Goal: Information Seeking & Learning: Learn about a topic

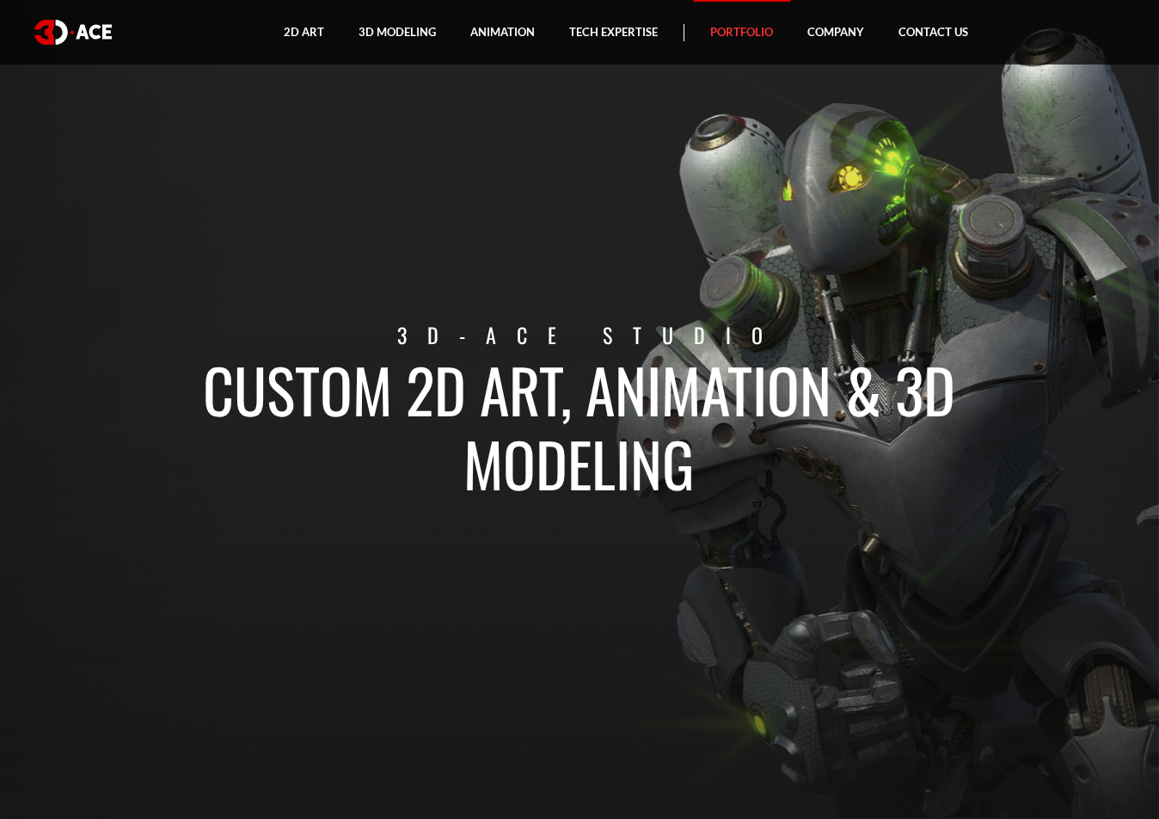
click at [776, 34] on link "Portfolio" at bounding box center [741, 32] width 97 height 64
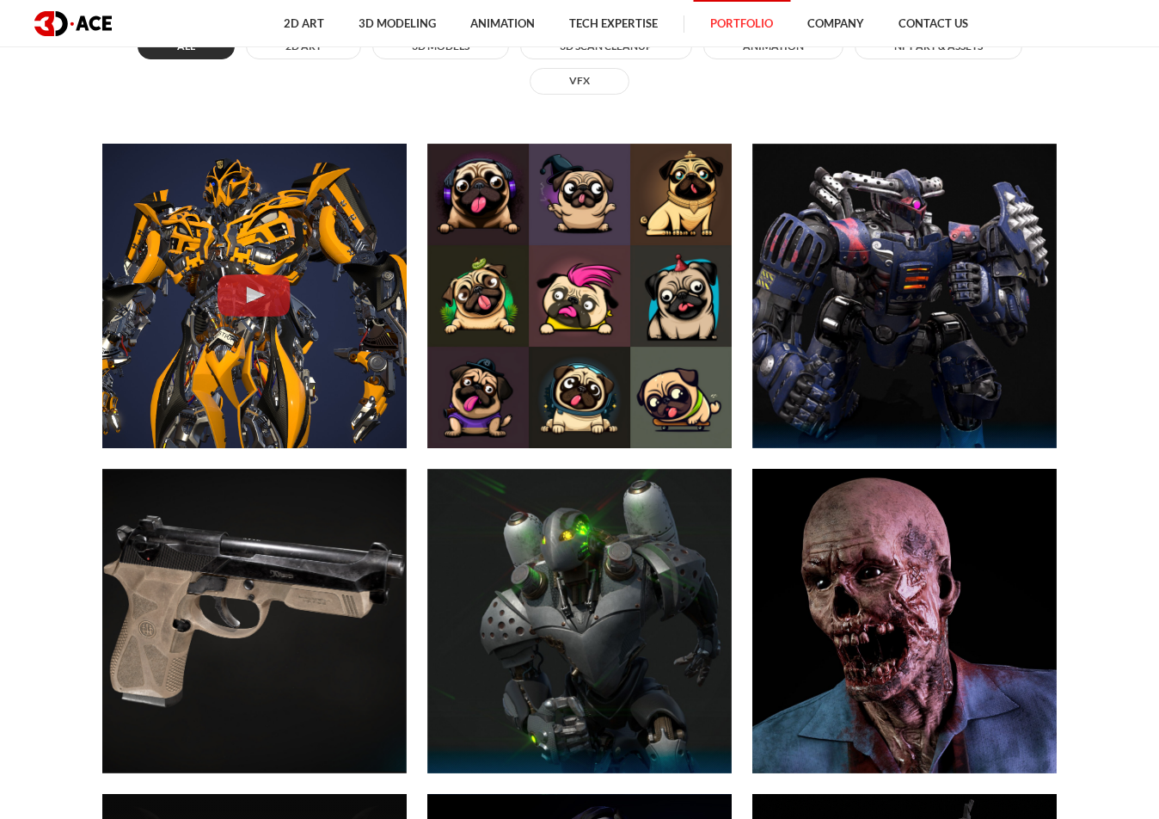
scroll to position [917, 0]
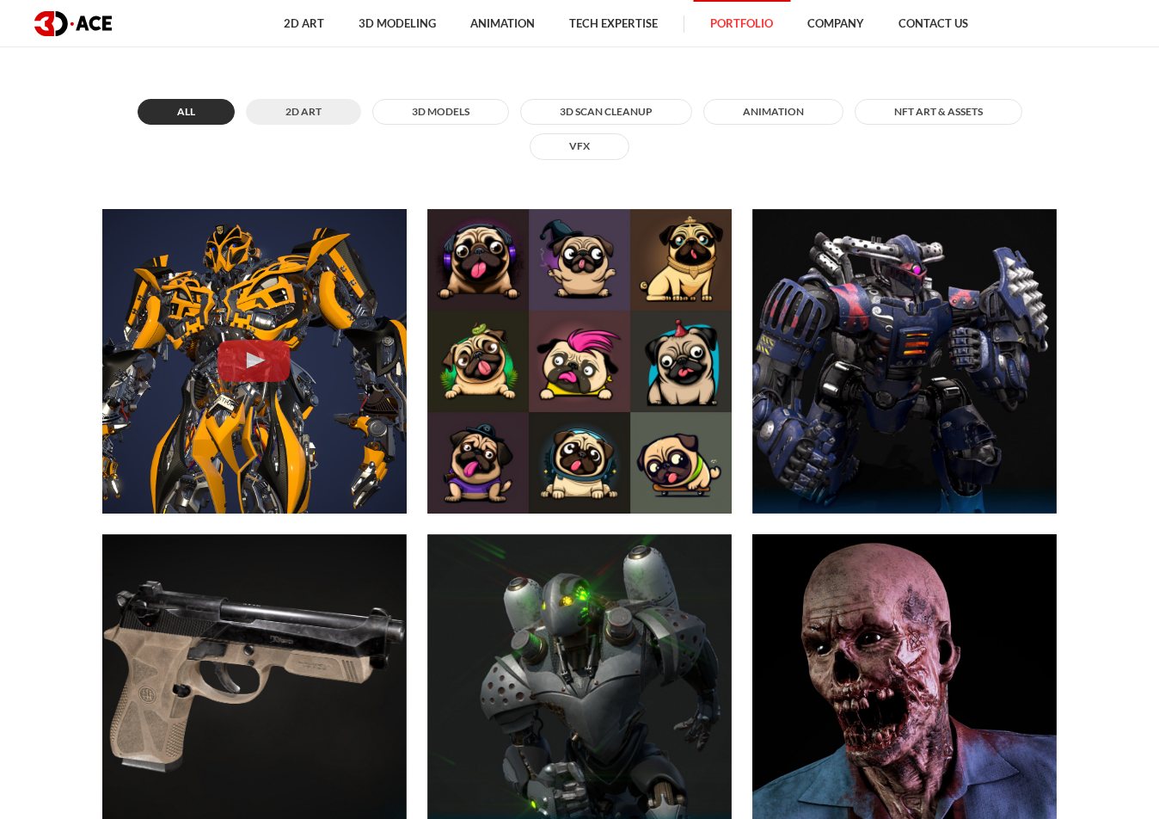
click at [290, 108] on button "2D ART" at bounding box center [303, 112] width 115 height 26
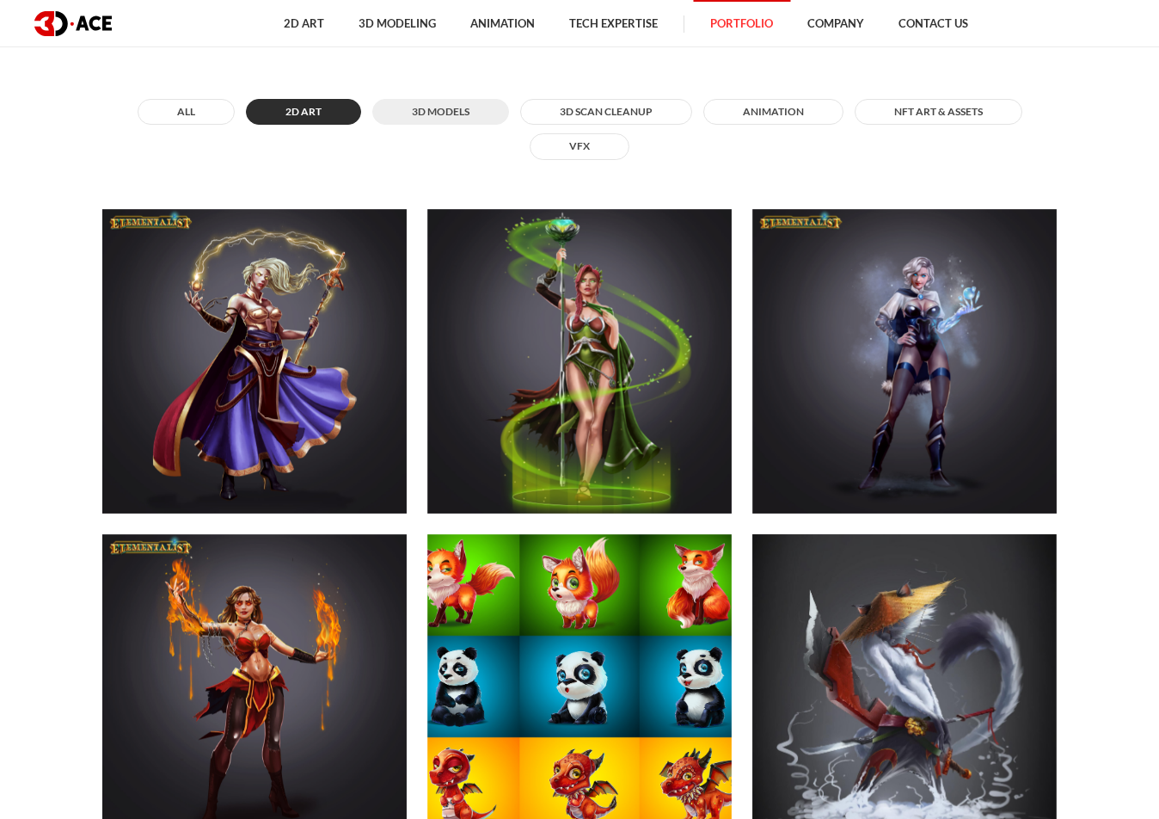
click at [449, 113] on button "3D MODELS" at bounding box center [440, 112] width 137 height 26
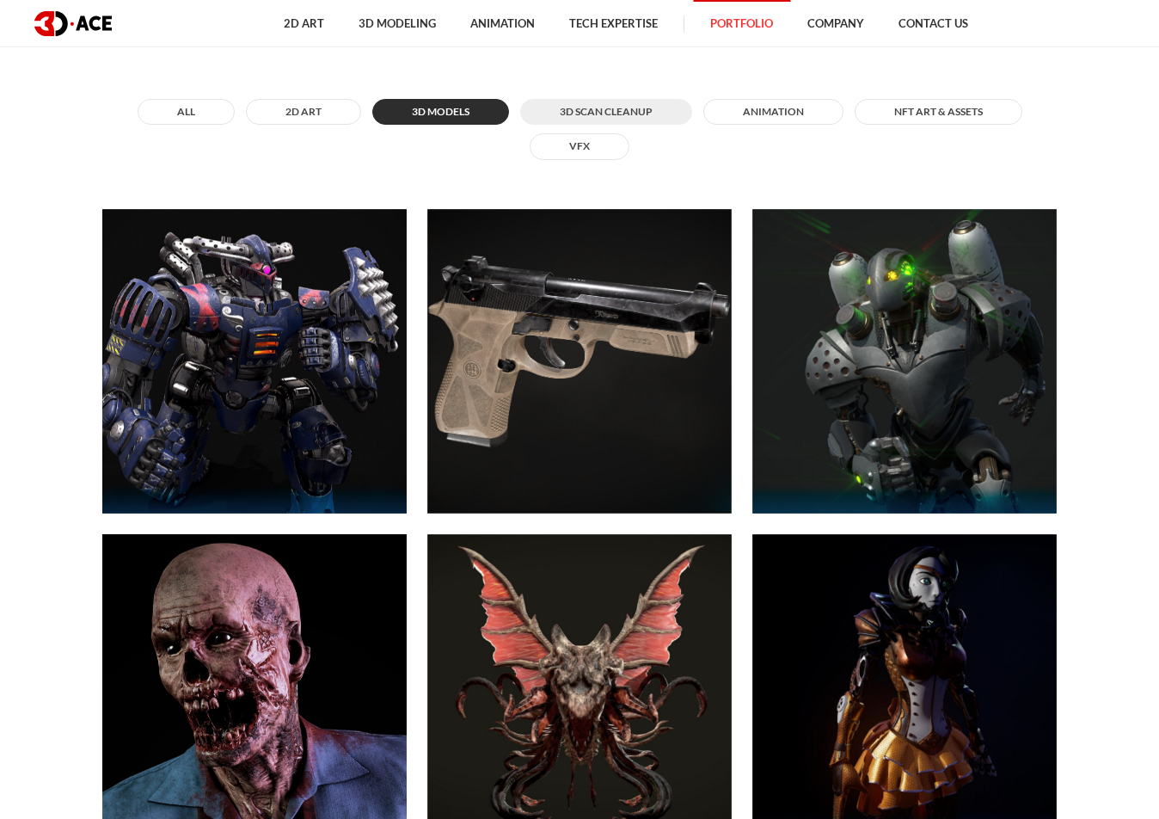
click at [580, 103] on button "3D Scan Cleanup" at bounding box center [606, 112] width 172 height 26
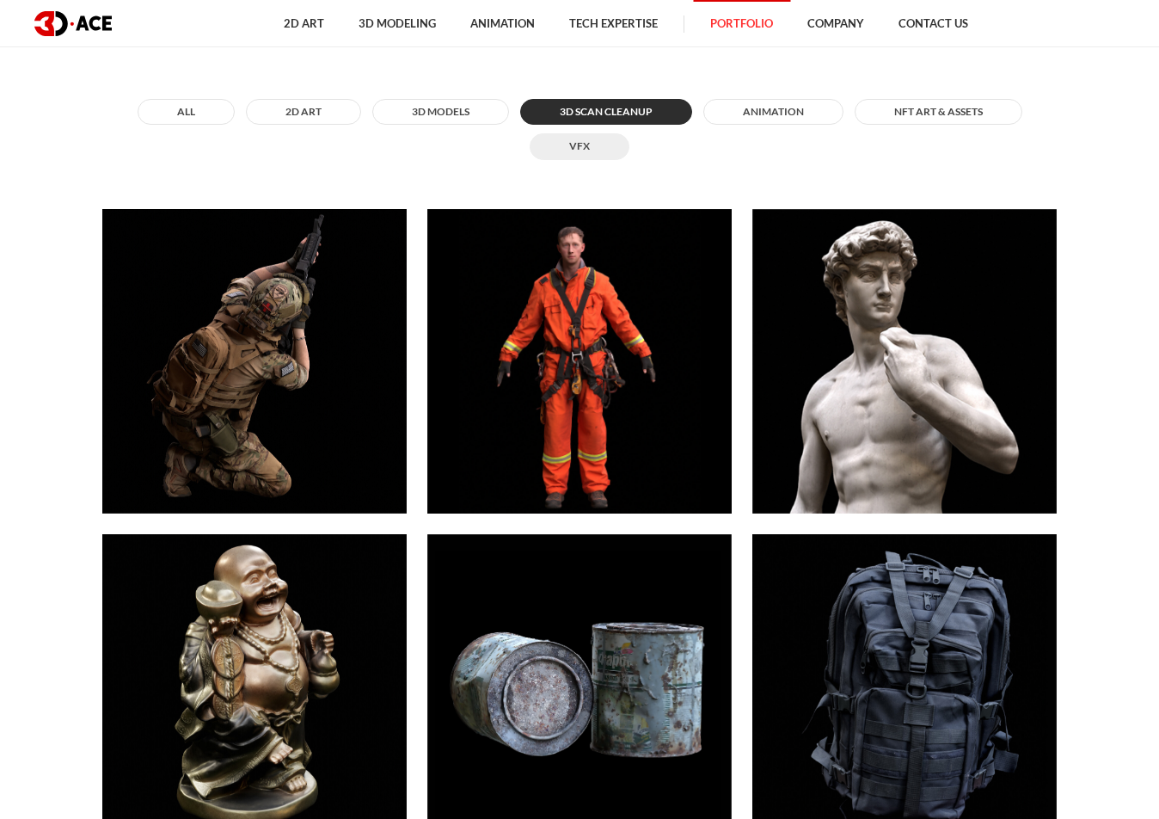
click at [577, 150] on button "VFX" at bounding box center [580, 146] width 100 height 26
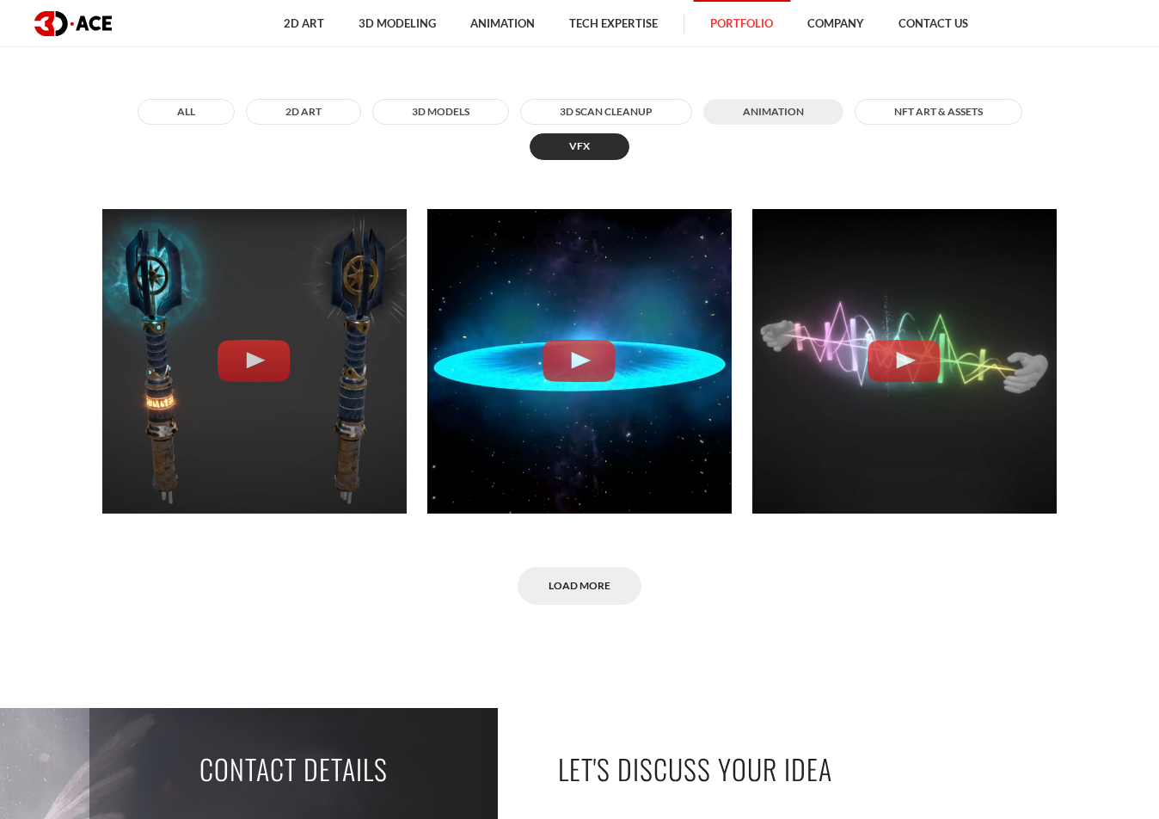
click at [752, 110] on button "ANIMATION" at bounding box center [773, 112] width 140 height 26
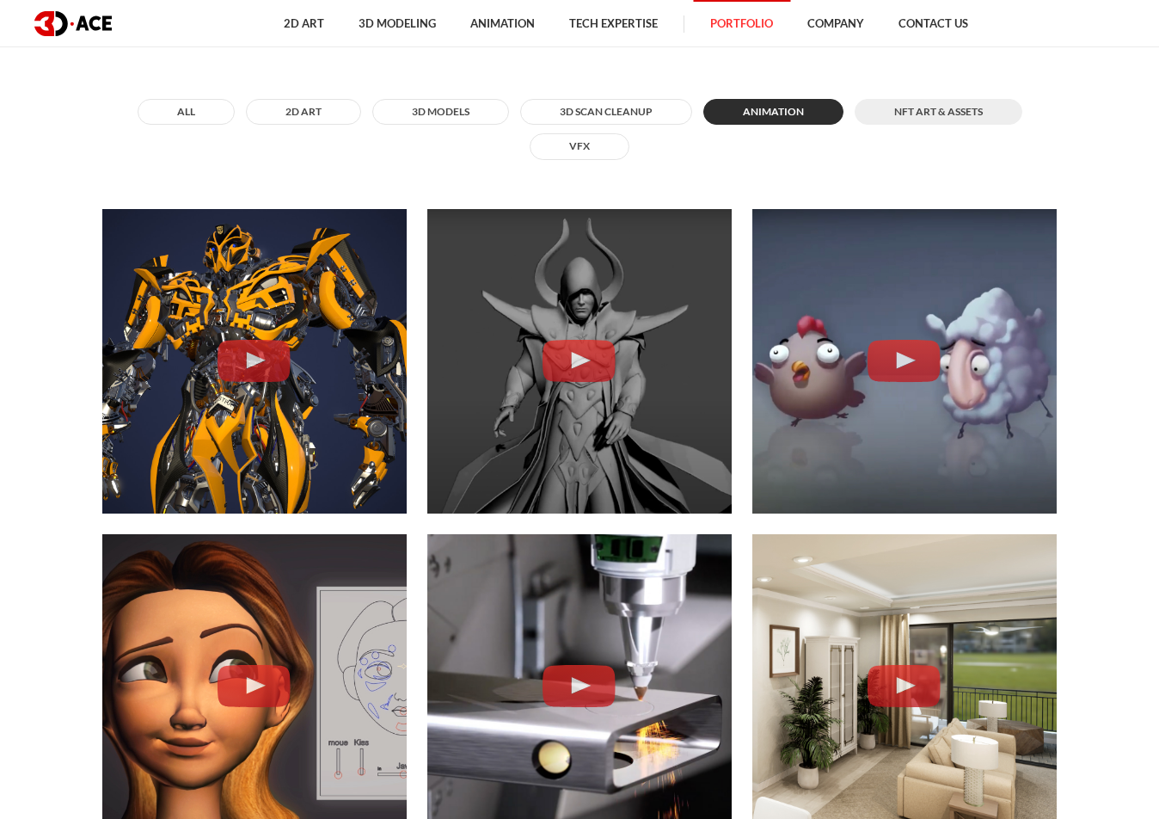
click at [930, 111] on button "NFT art & assets" at bounding box center [939, 112] width 168 height 26
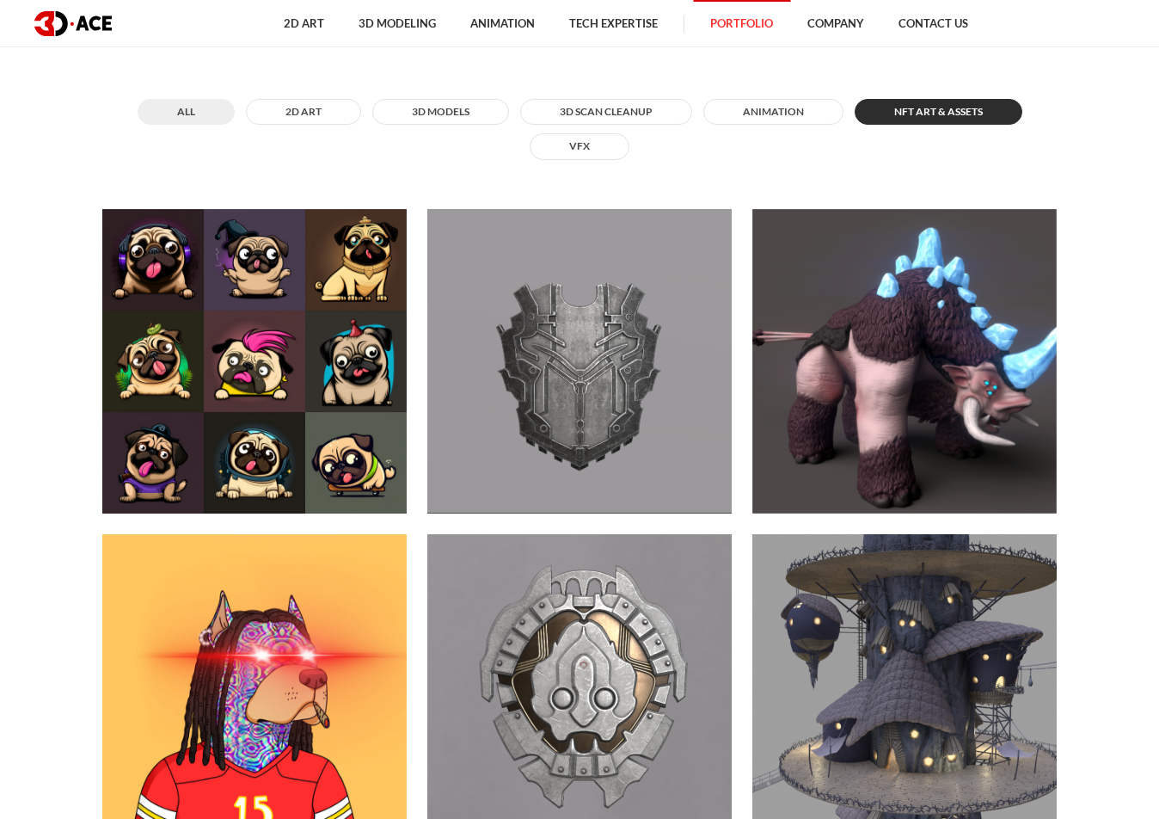
click at [156, 124] on button "All" at bounding box center [186, 112] width 97 height 26
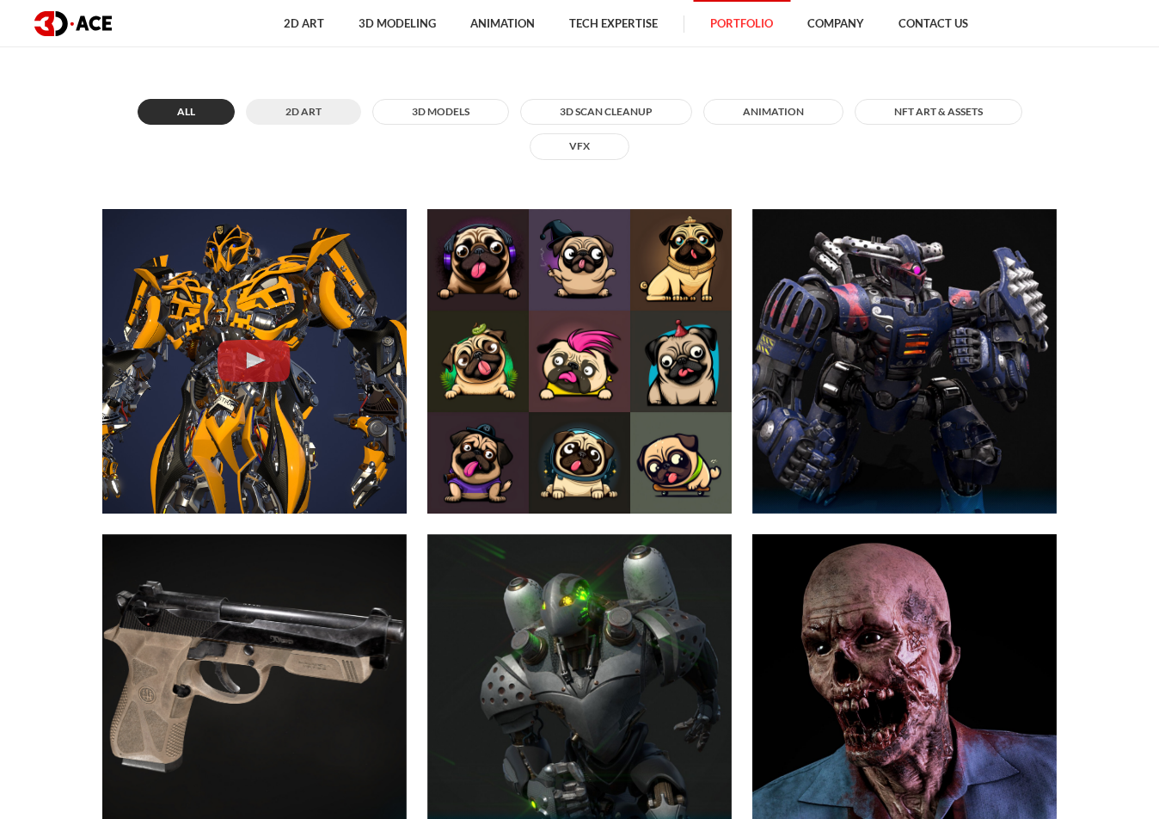
click at [338, 117] on button "2D ART" at bounding box center [303, 112] width 115 height 26
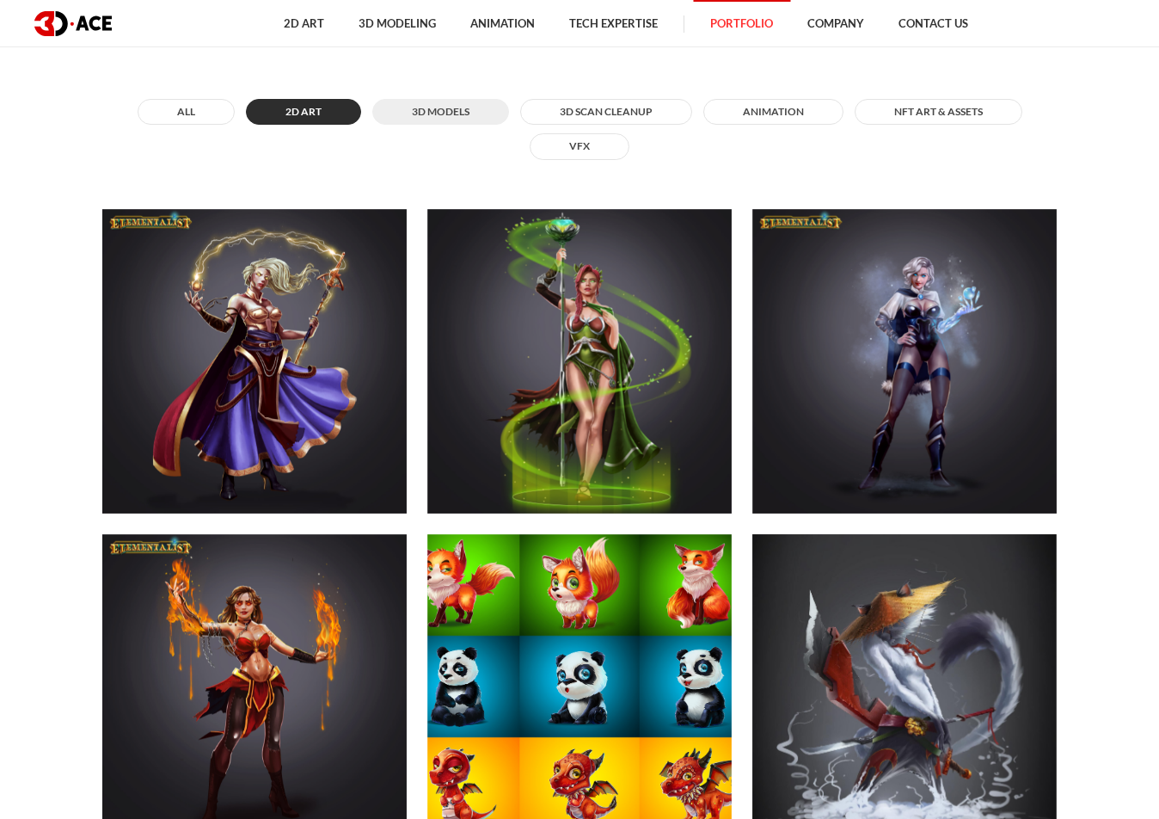
click at [462, 109] on button "3D MODELS" at bounding box center [440, 112] width 137 height 26
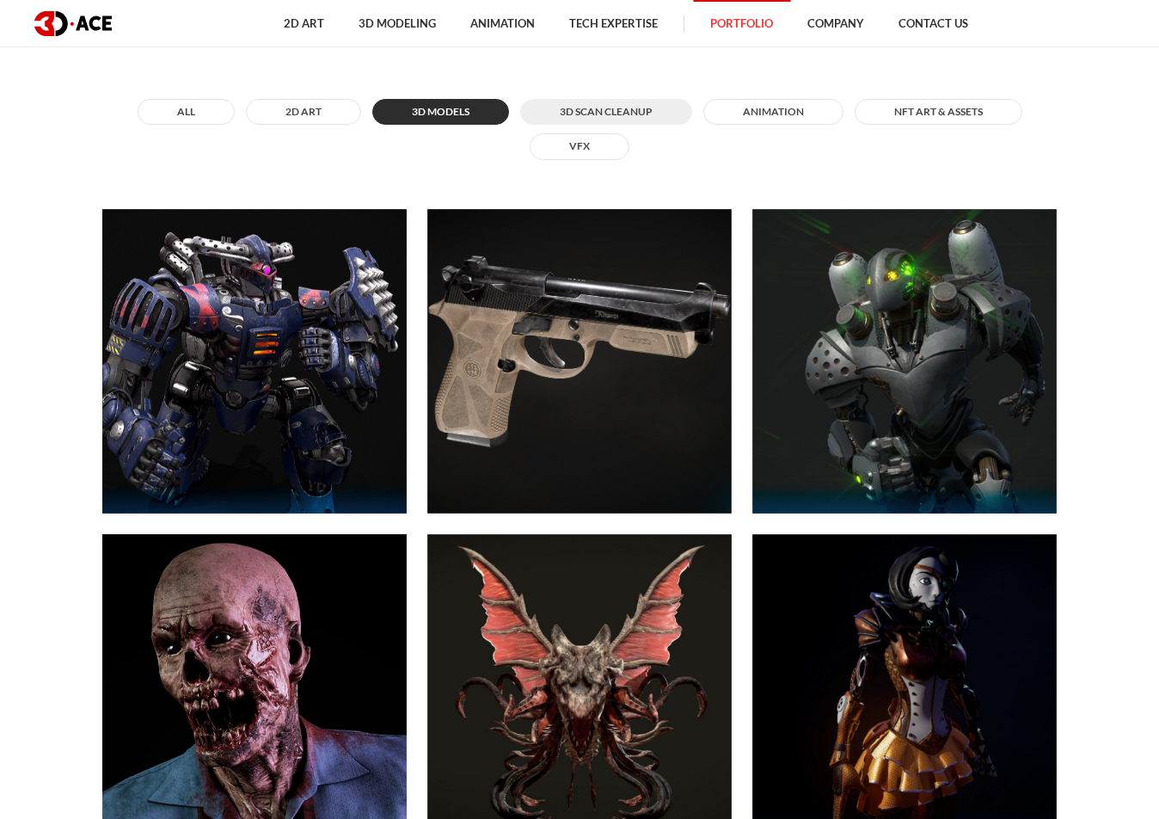
click at [610, 111] on button "3D Scan Cleanup" at bounding box center [606, 112] width 172 height 26
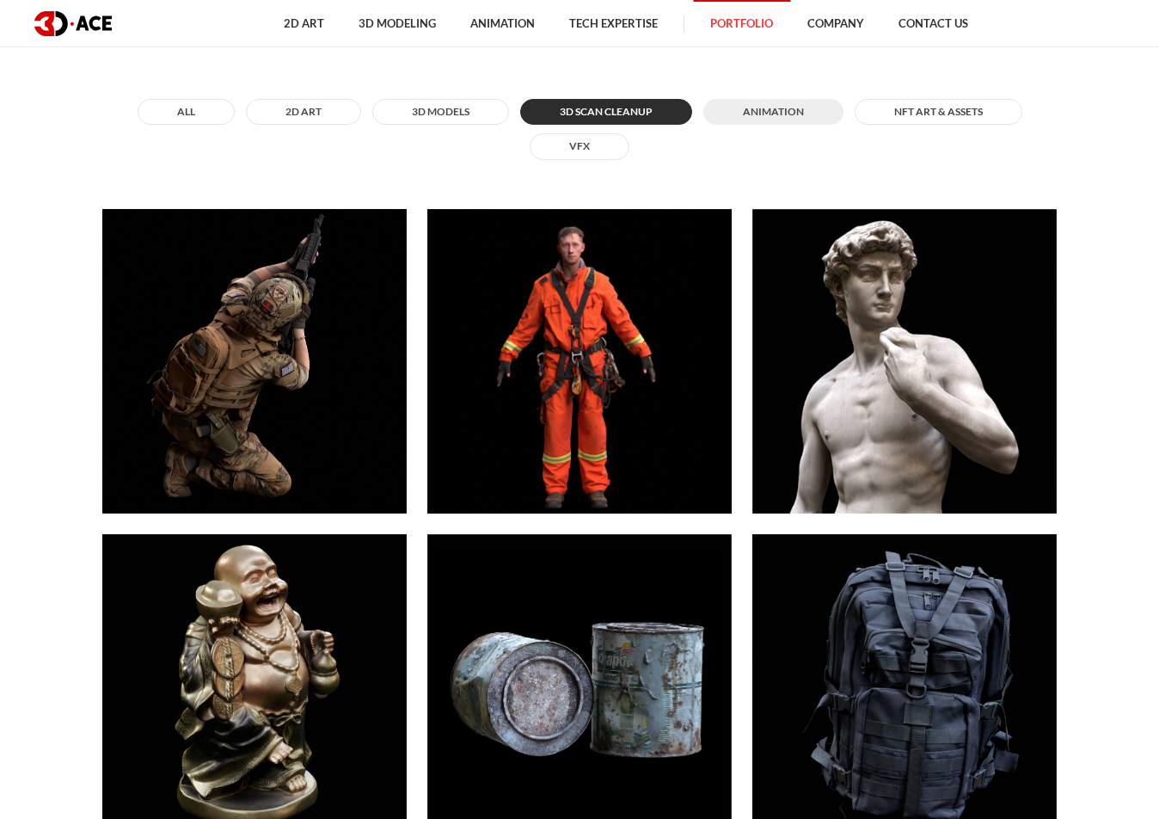
click at [731, 112] on button "ANIMATION" at bounding box center [773, 112] width 140 height 26
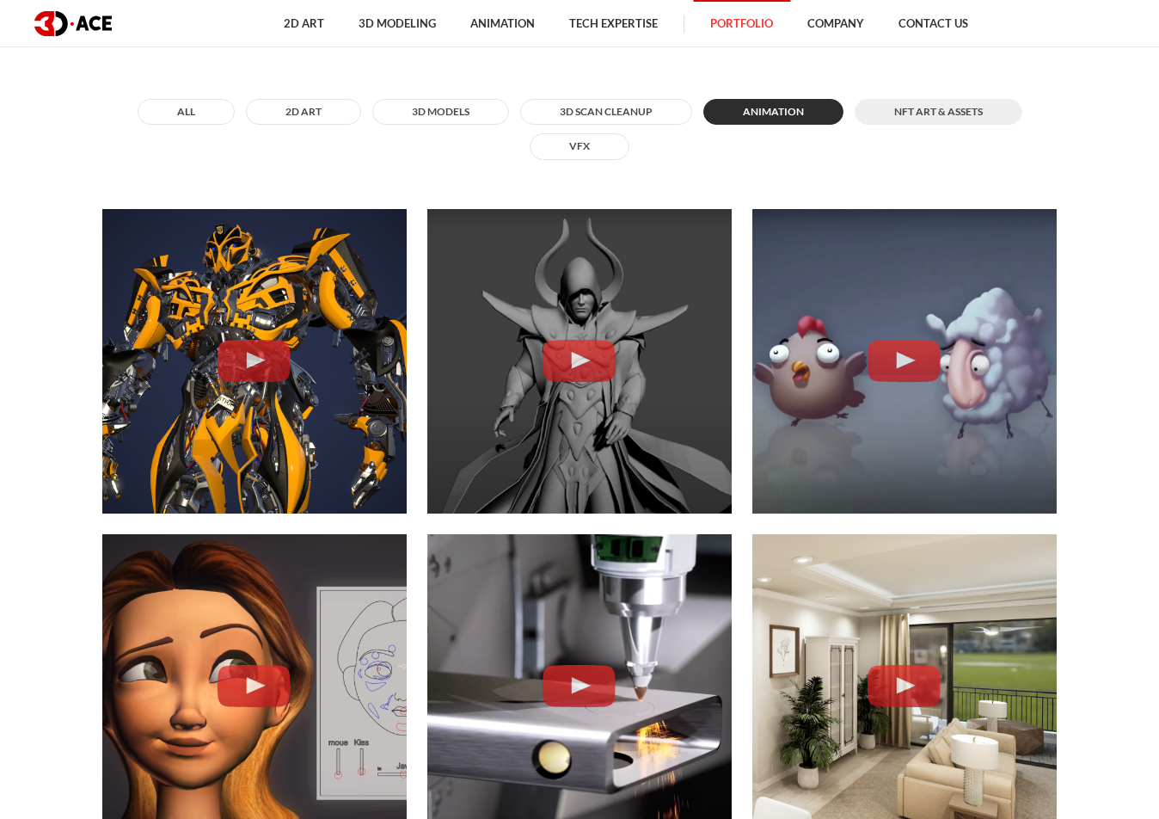
click at [887, 103] on button "NFT art & assets" at bounding box center [939, 112] width 168 height 26
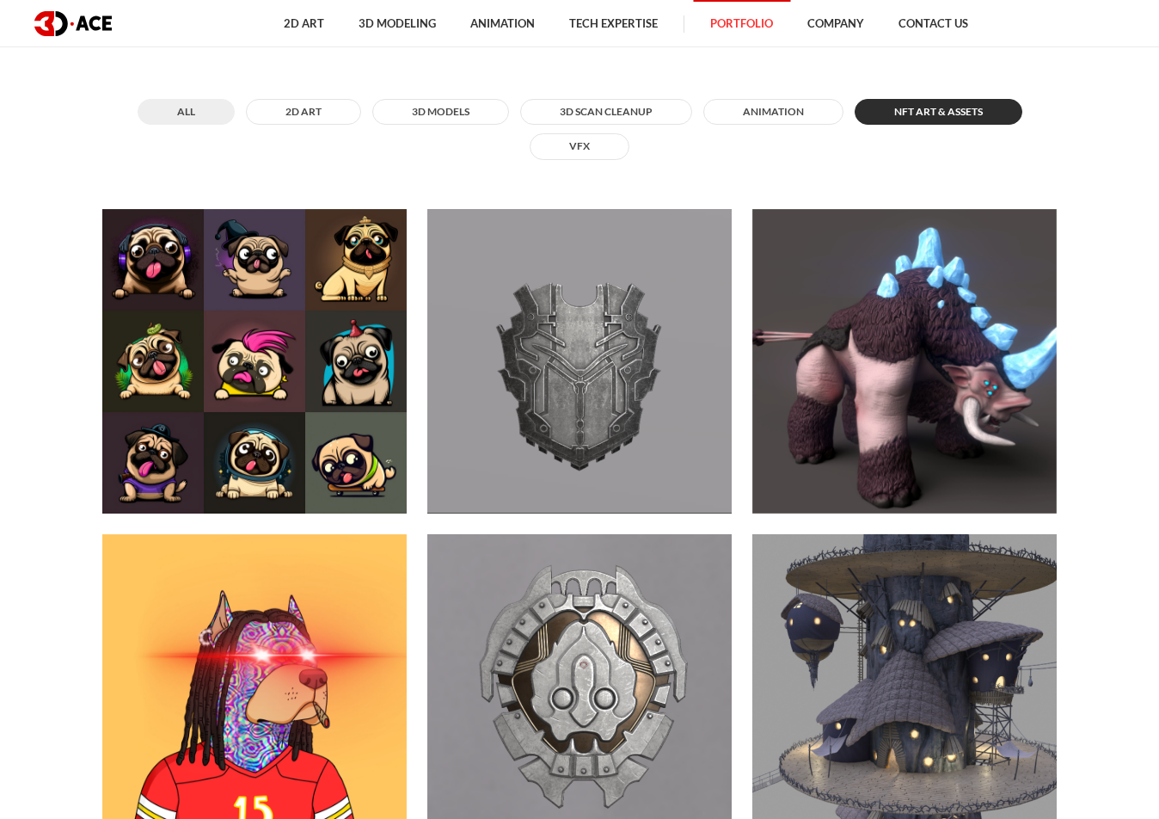
click at [186, 120] on button "All" at bounding box center [186, 112] width 97 height 26
